Goal: Task Accomplishment & Management: Manage account settings

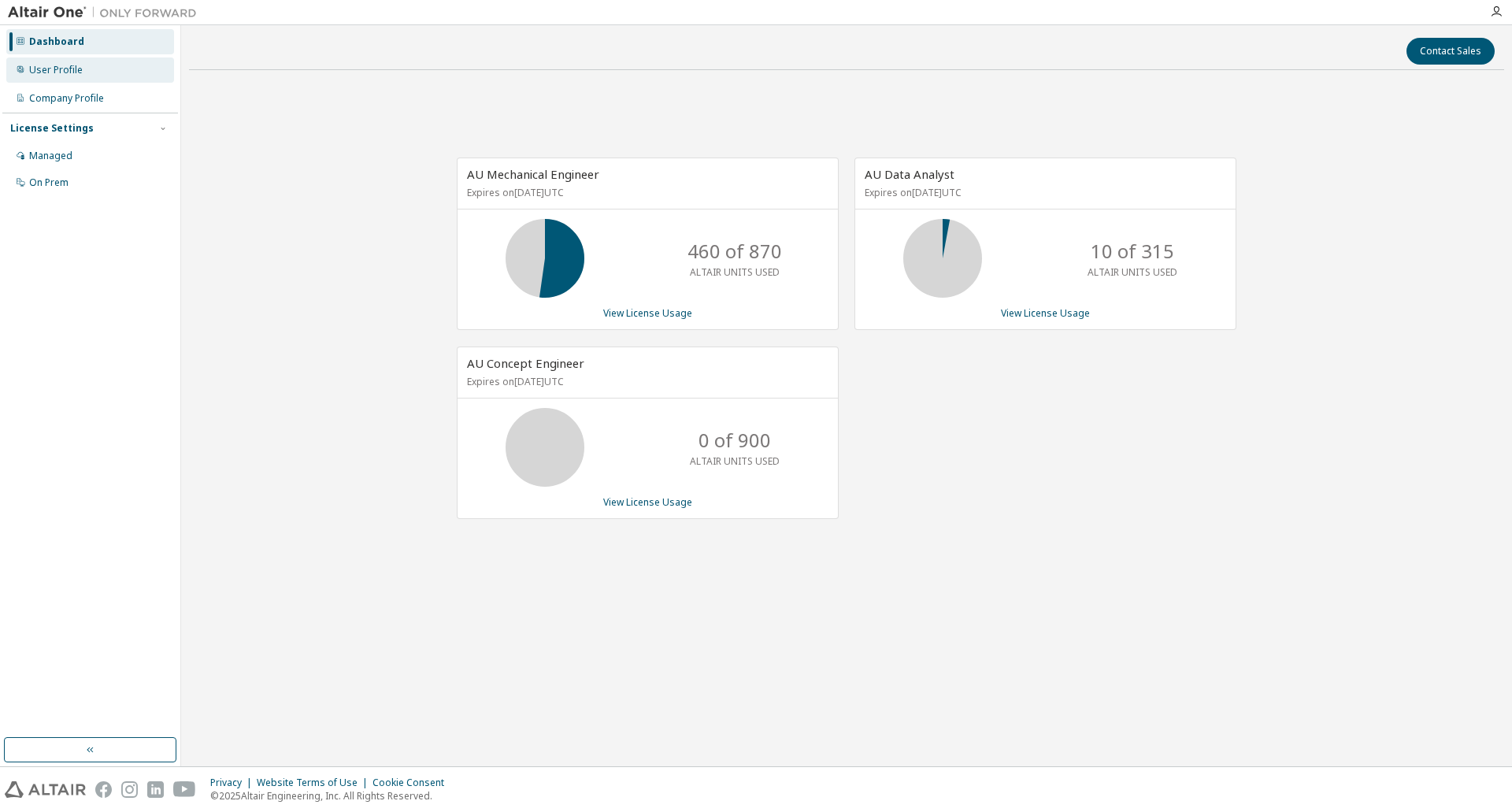
click at [73, 77] on div "User Profile" at bounding box center [90, 70] width 168 height 25
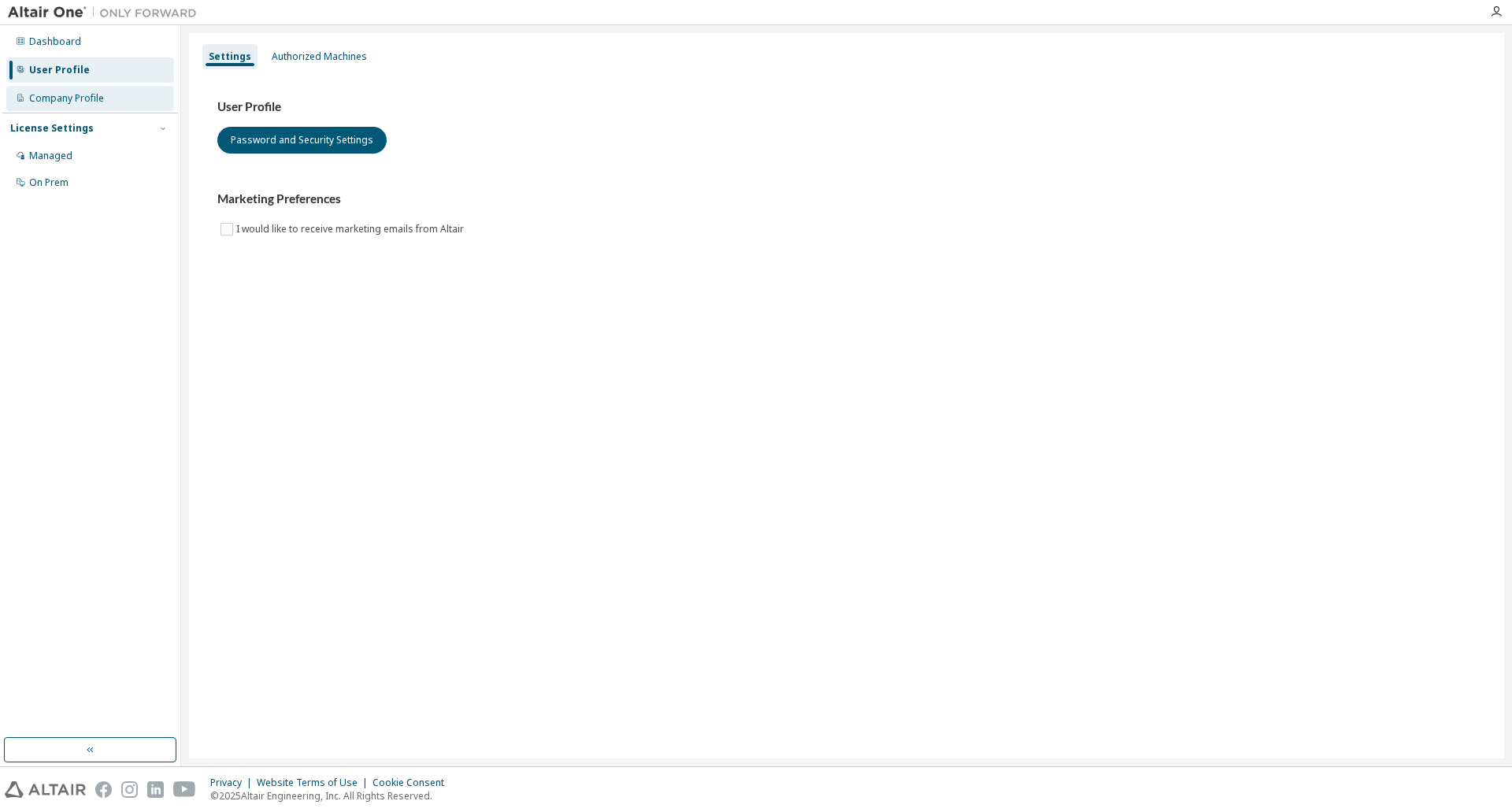
click at [94, 104] on div "Company Profile" at bounding box center [67, 98] width 75 height 12
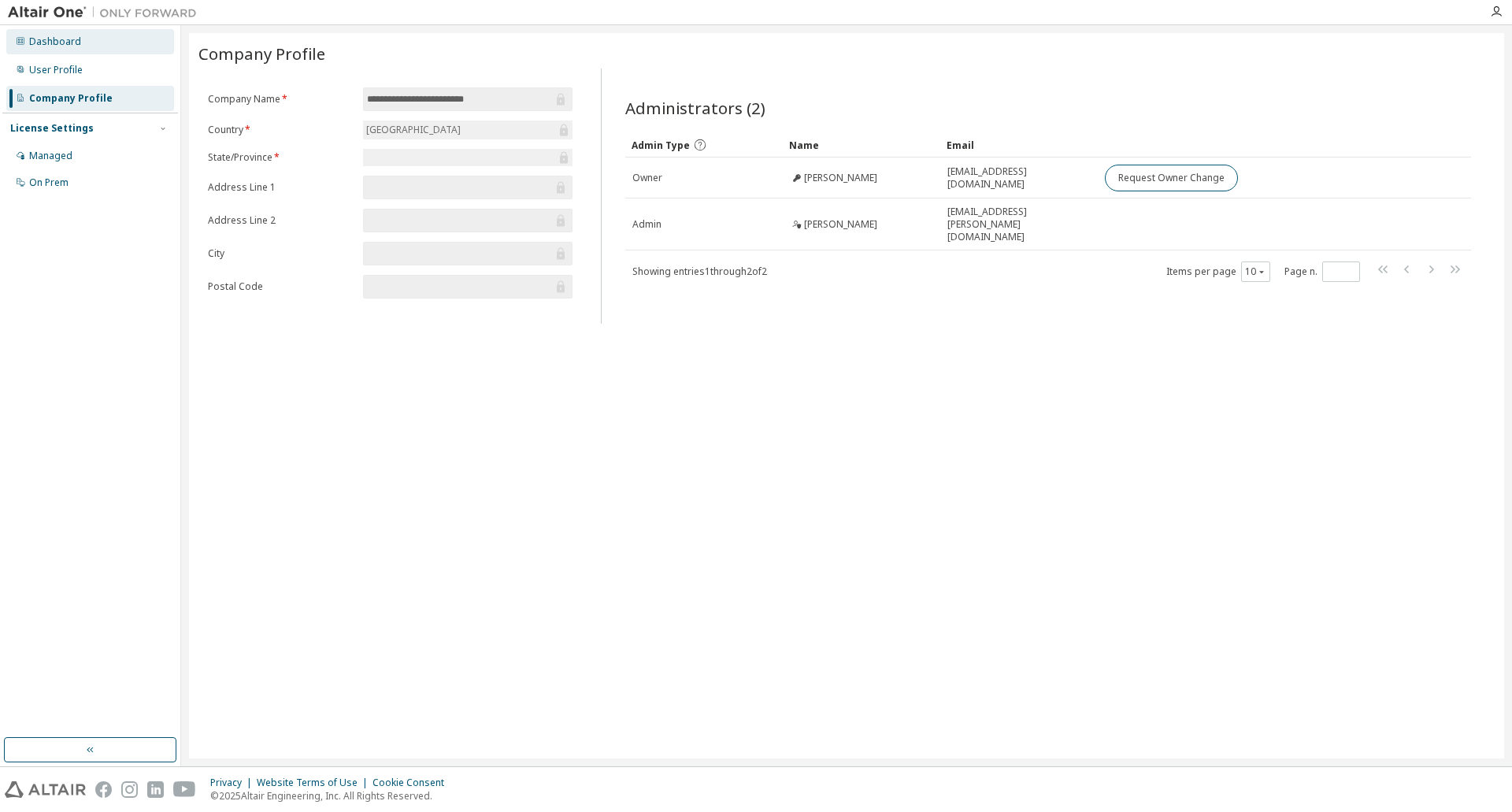
click at [92, 35] on div "Dashboard" at bounding box center [90, 41] width 168 height 25
